Goal: Navigation & Orientation: Find specific page/section

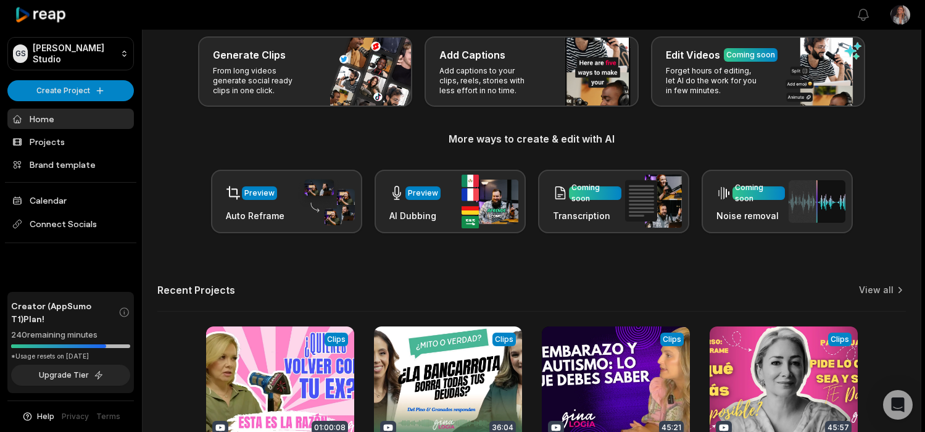
scroll to position [184, 0]
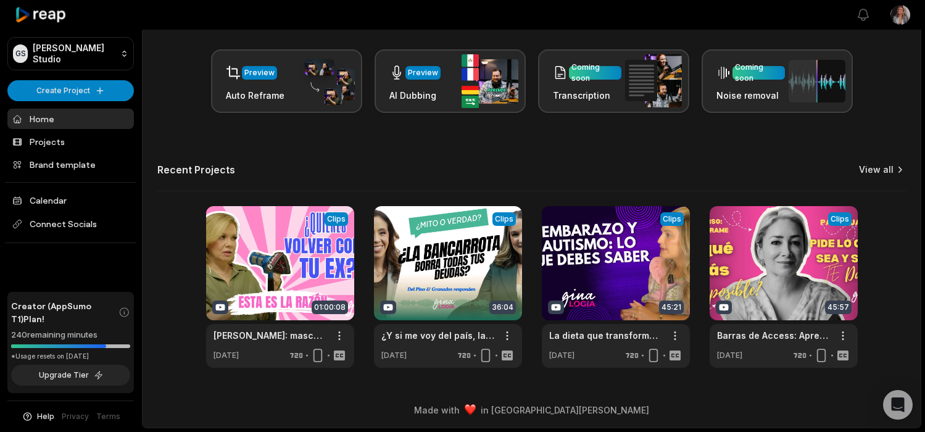
click at [887, 165] on link "View all" at bounding box center [876, 170] width 35 height 12
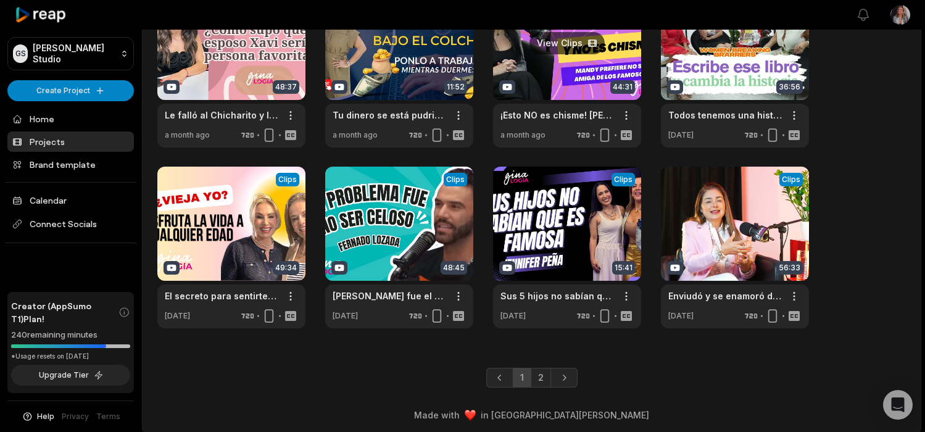
scroll to position [287, 0]
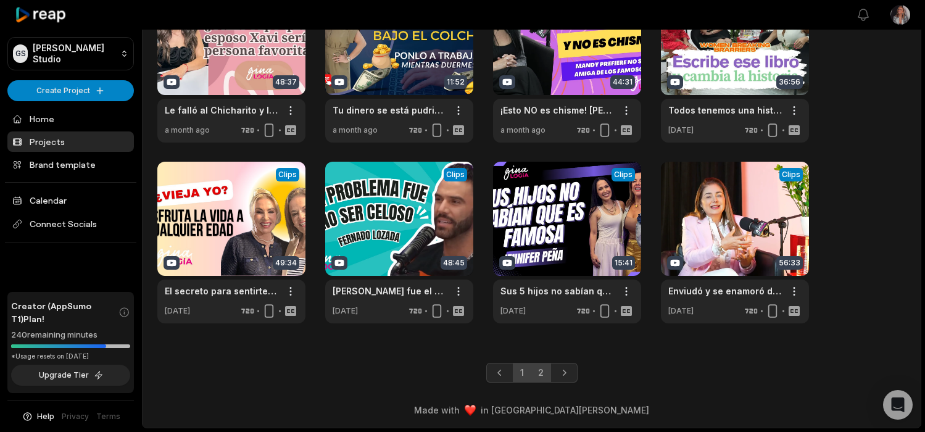
click at [543, 373] on link "2" at bounding box center [541, 373] width 20 height 20
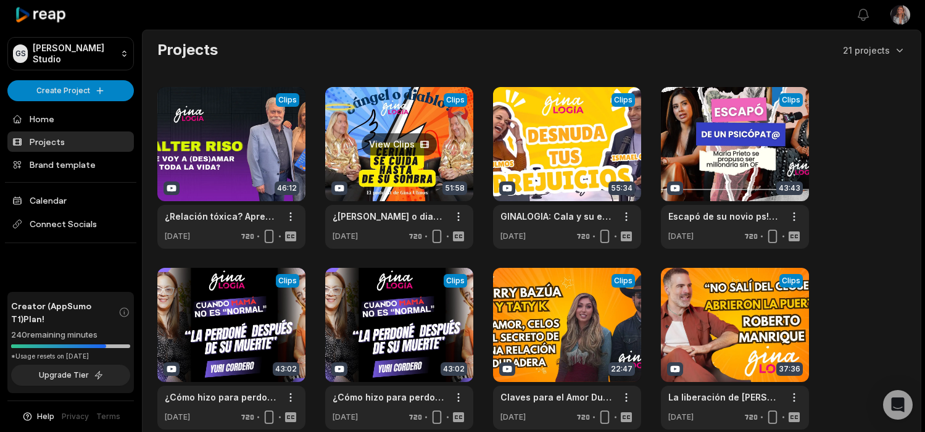
click at [410, 154] on link at bounding box center [399, 168] width 148 height 162
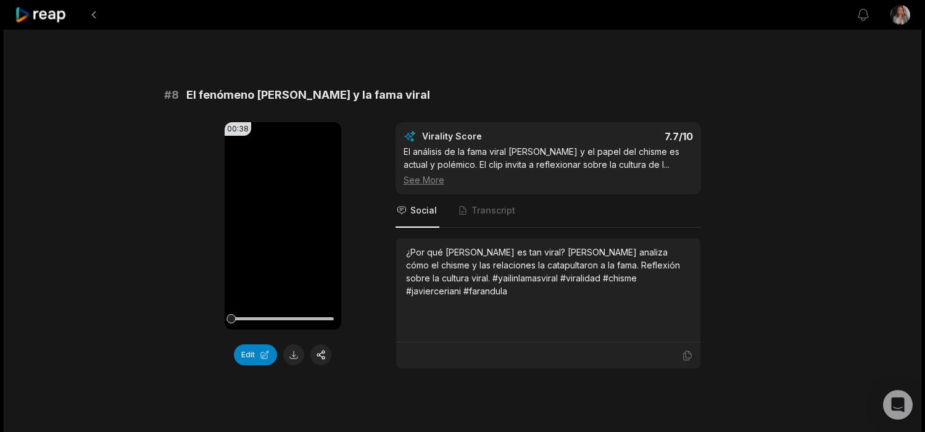
scroll to position [2821, 0]
